Goal: Information Seeking & Learning: Understand process/instructions

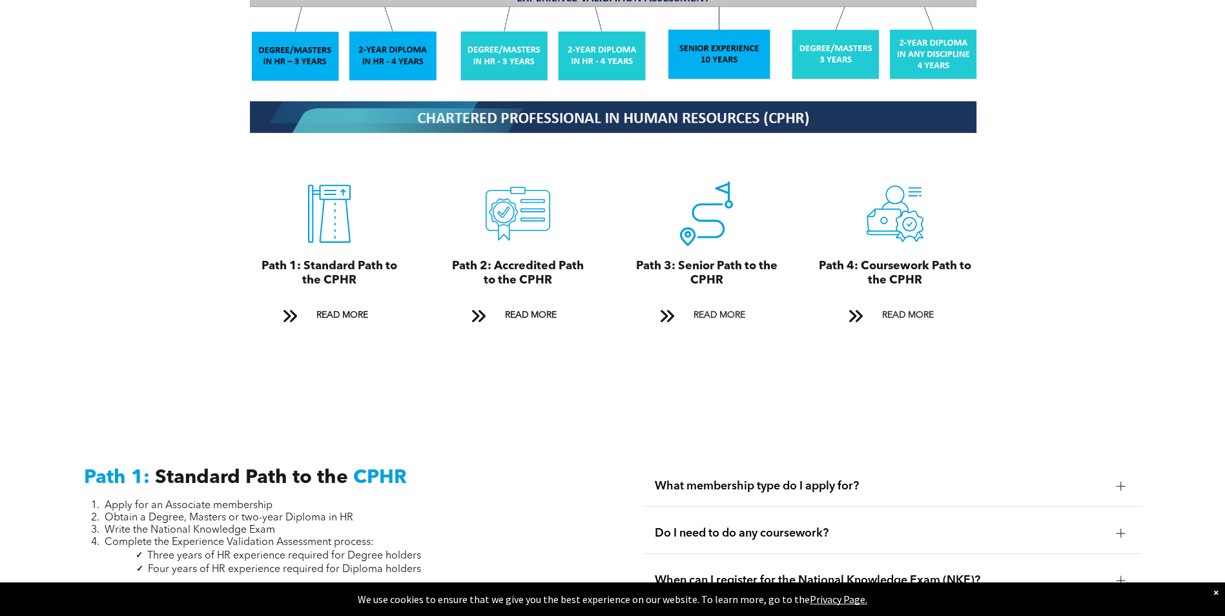
scroll to position [1421, 0]
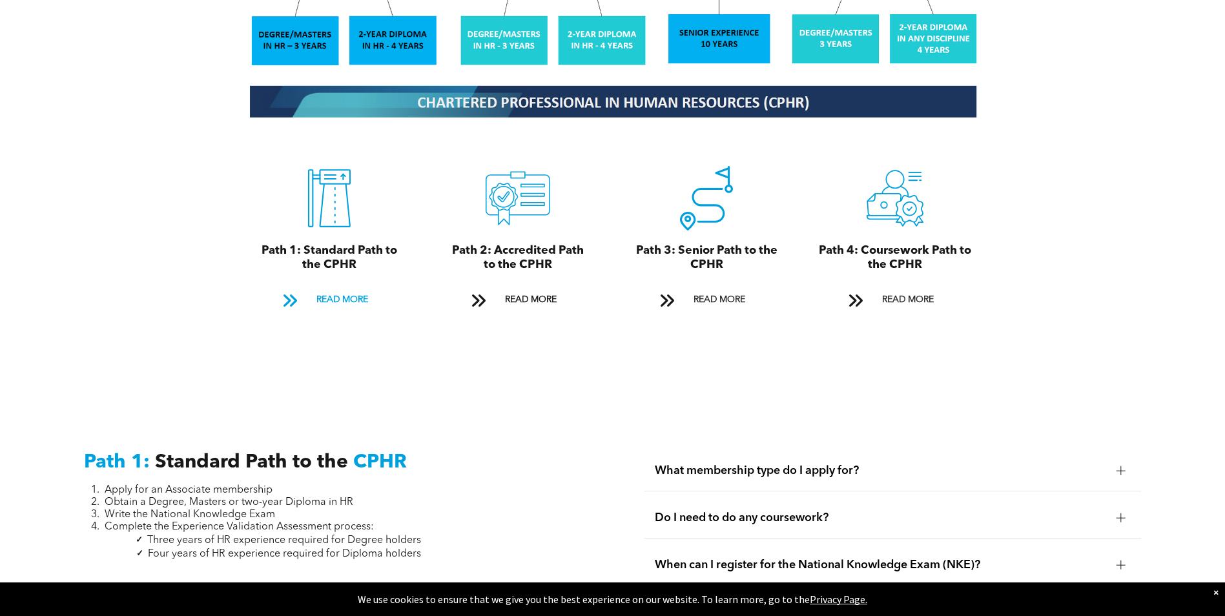
click at [336, 288] on span "READ MORE" at bounding box center [342, 300] width 61 height 24
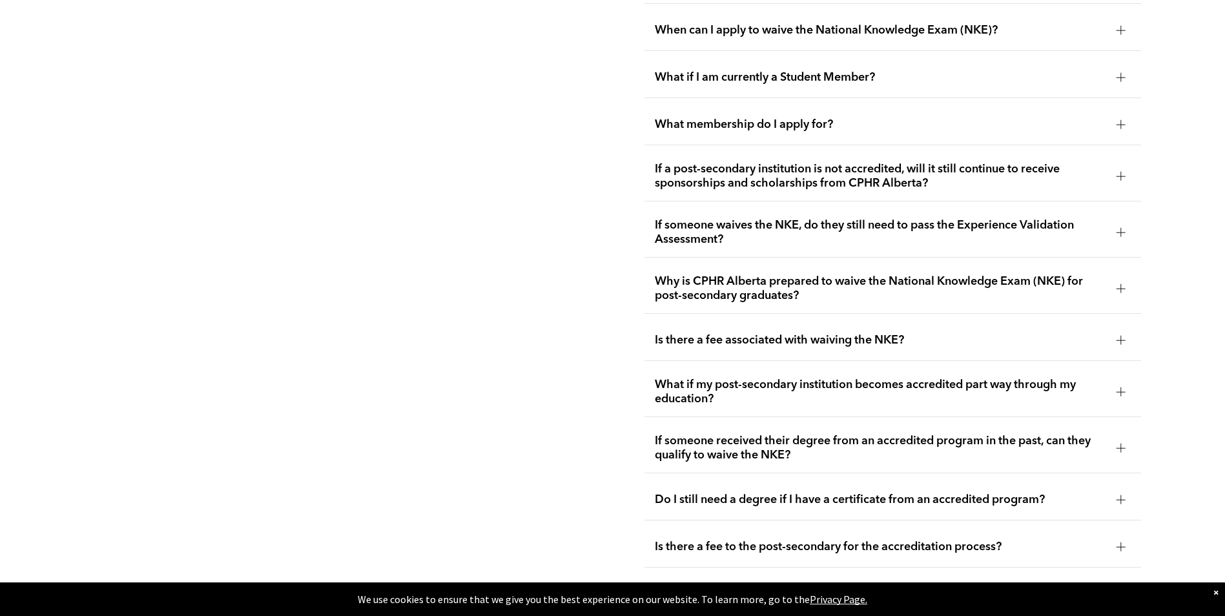
scroll to position [2442, 0]
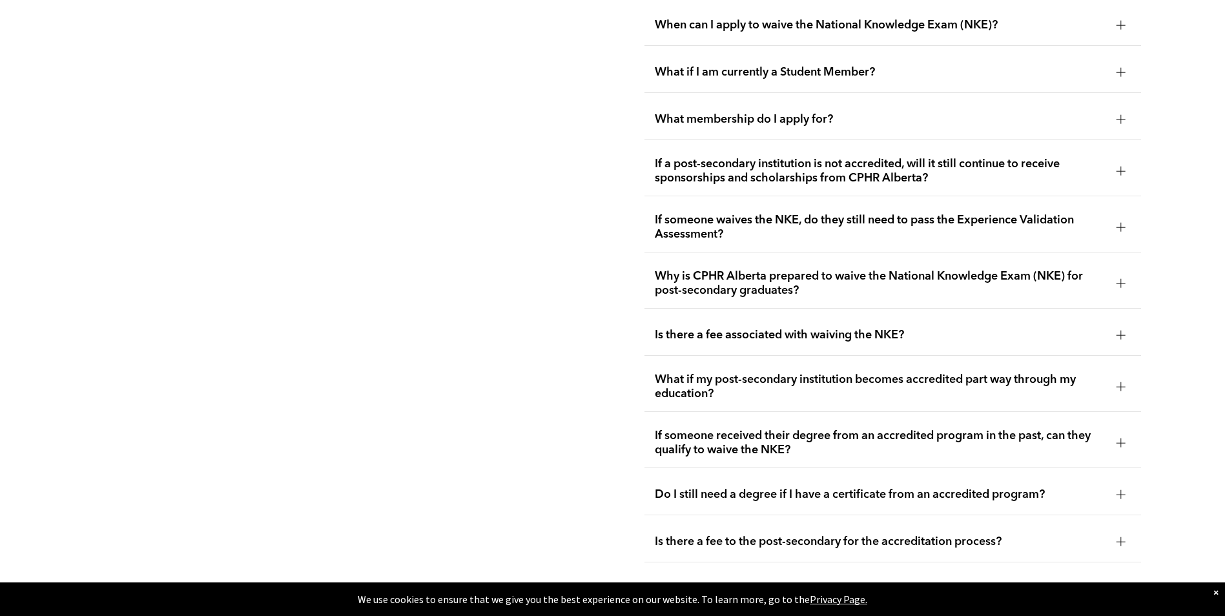
click at [889, 328] on span "Is there a fee associated with waiving the NKE?" at bounding box center [880, 335] width 451 height 14
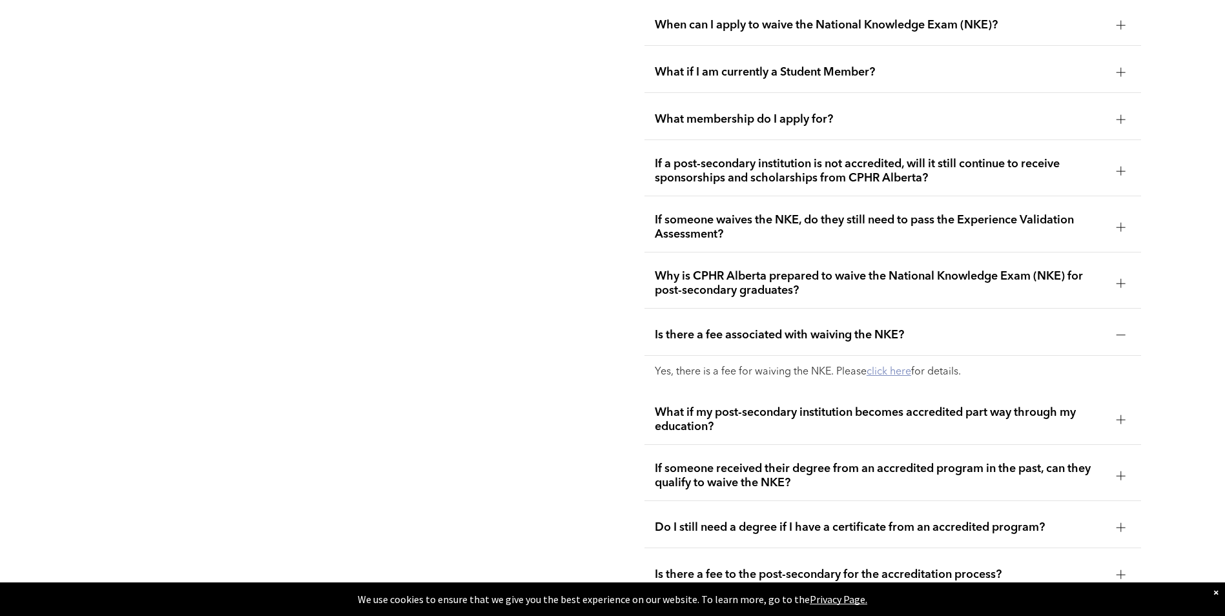
click at [900, 367] on link "click here" at bounding box center [889, 372] width 45 height 10
